Goal: Task Accomplishment & Management: Use online tool/utility

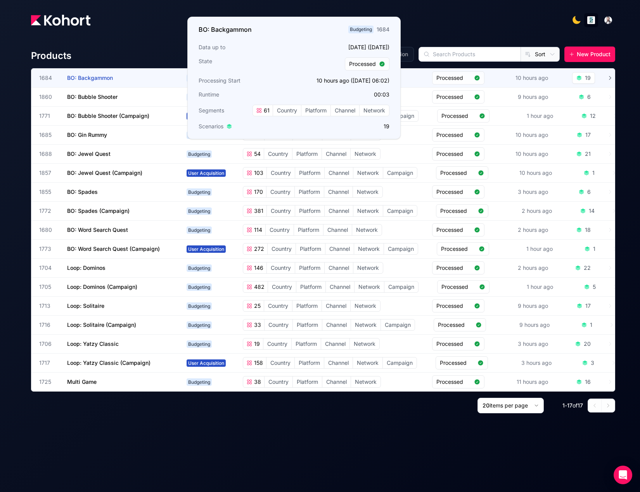
click at [92, 80] on span "BO: Backgammon" at bounding box center [90, 77] width 46 height 7
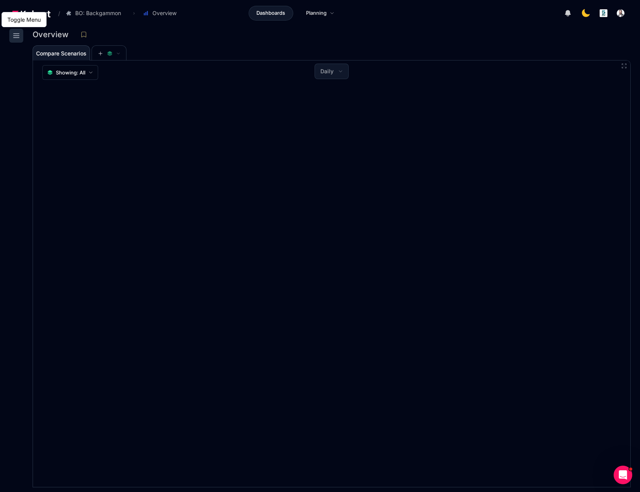
click at [20, 39] on icon at bounding box center [16, 35] width 9 height 9
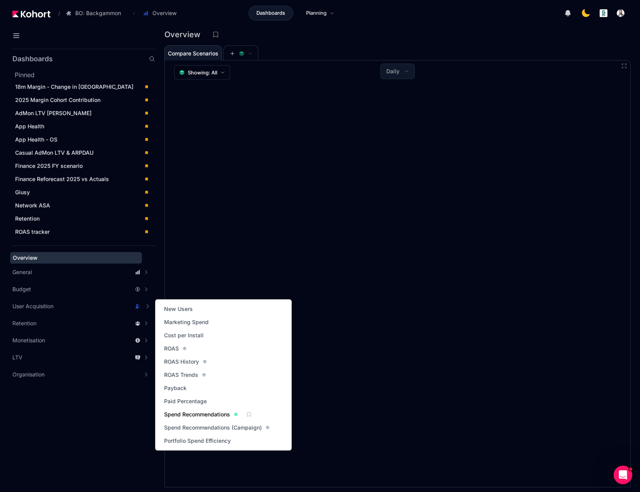
click at [186, 415] on span "Spend Recommendations" at bounding box center [197, 415] width 66 height 8
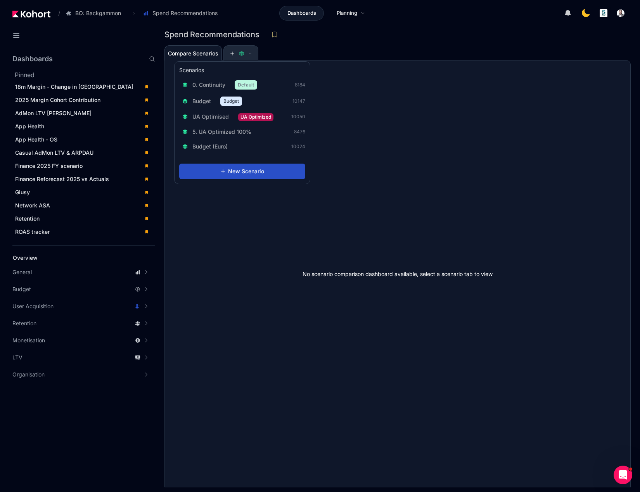
click at [230, 52] on div at bounding box center [240, 54] width 23 height 16
click at [233, 53] on icon at bounding box center [232, 52] width 5 height 5
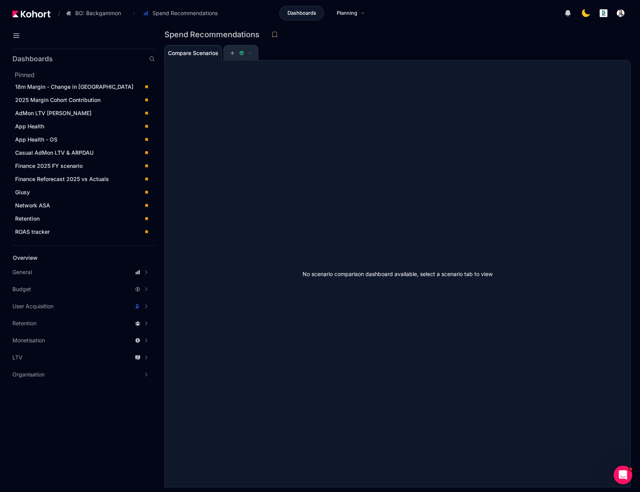
click at [233, 53] on icon at bounding box center [232, 52] width 5 height 5
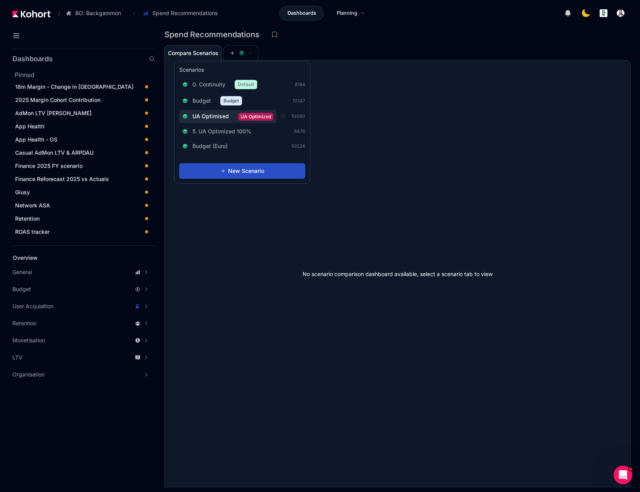
click at [220, 114] on span "UA Optimised" at bounding box center [210, 116] width 36 height 8
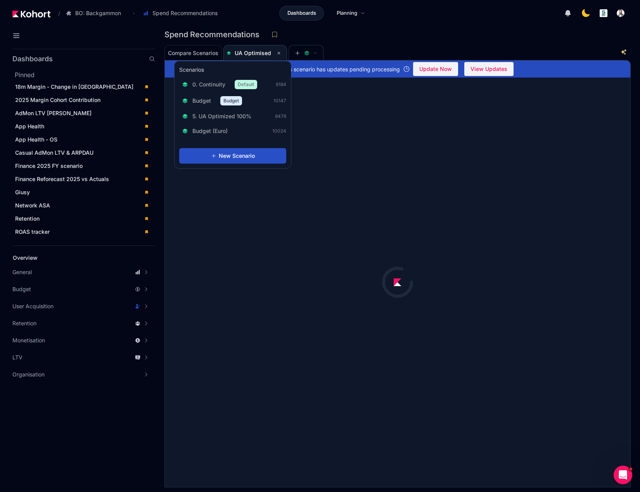
scroll to position [1, 0]
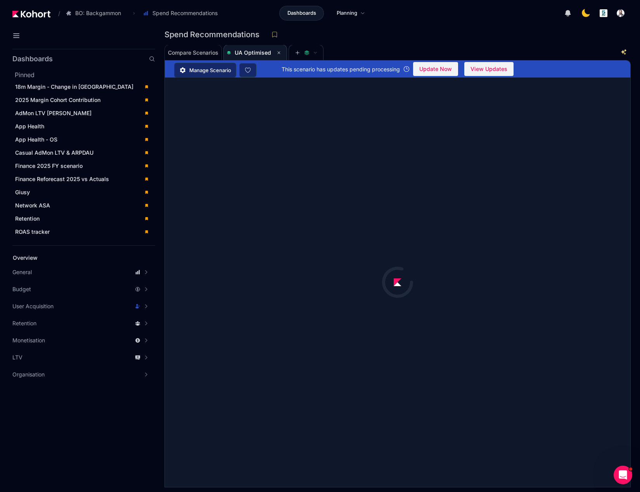
click at [395, 142] on div at bounding box center [398, 283] width 466 height 410
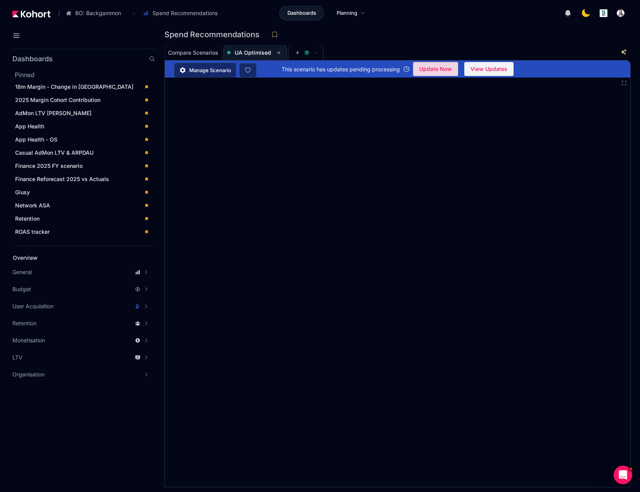
click at [436, 74] on span "Update Now" at bounding box center [435, 69] width 33 height 12
